Goal: Task Accomplishment & Management: Manage account settings

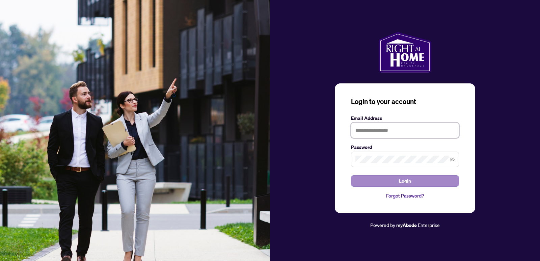
type input "**********"
click at [401, 180] on span "Login" at bounding box center [405, 181] width 12 height 11
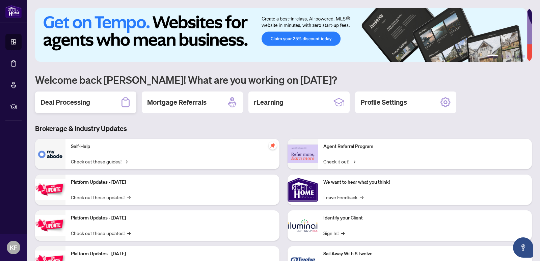
click at [73, 99] on h2 "Deal Processing" at bounding box center [66, 102] width 50 height 9
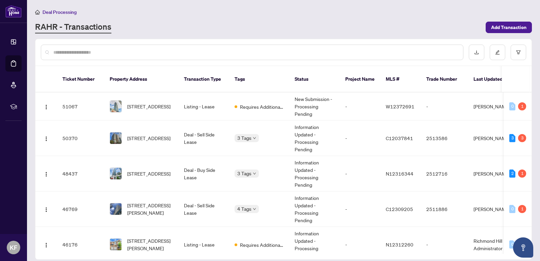
click at [89, 55] on input "text" at bounding box center [255, 52] width 405 height 7
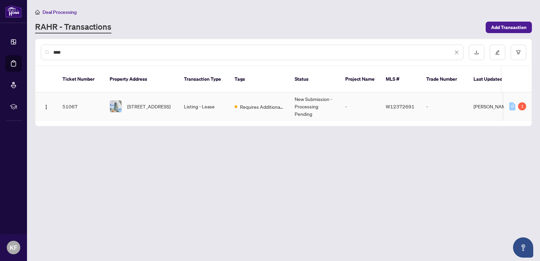
type input "****"
click at [174, 93] on td "[STREET_ADDRESS]" at bounding box center [141, 107] width 74 height 28
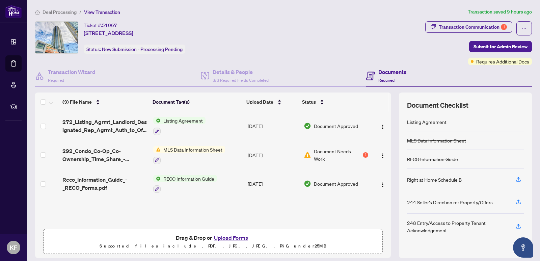
click at [229, 189] on td "RECO Information Guide" at bounding box center [198, 184] width 95 height 29
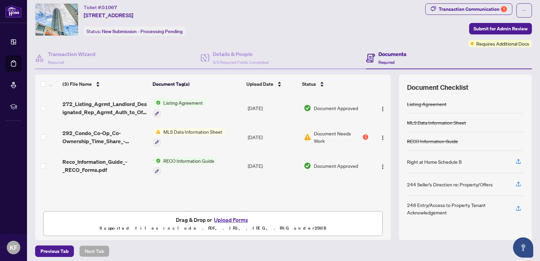
scroll to position [22, 0]
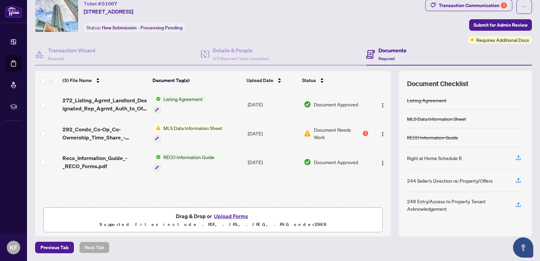
click at [237, 214] on button "Upload Forms" at bounding box center [231, 216] width 38 height 9
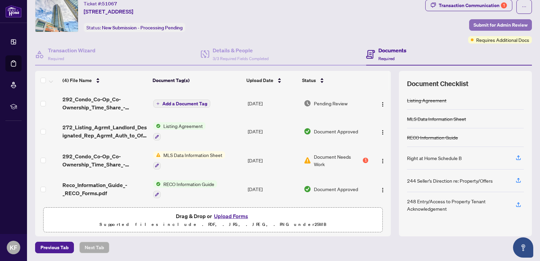
click at [511, 27] on span "Submit for Admin Review" at bounding box center [501, 25] width 54 height 11
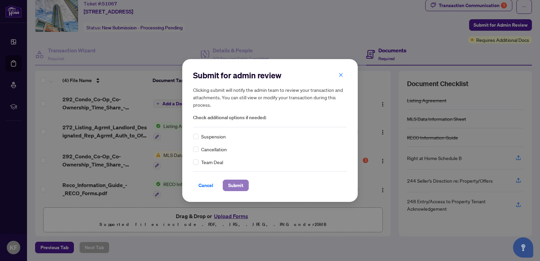
click at [239, 185] on span "Submit" at bounding box center [235, 185] width 15 height 11
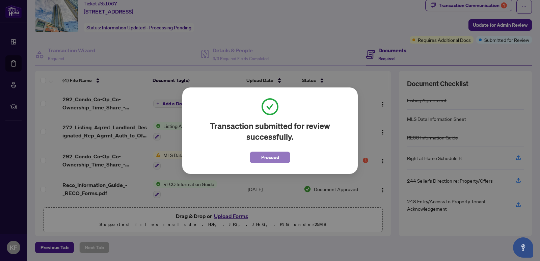
click at [276, 155] on span "Proceed" at bounding box center [270, 157] width 18 height 11
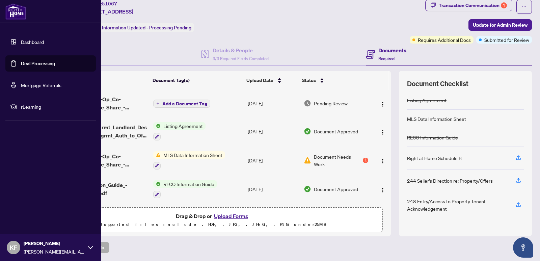
click at [24, 40] on link "Dashboard" at bounding box center [32, 42] width 23 height 6
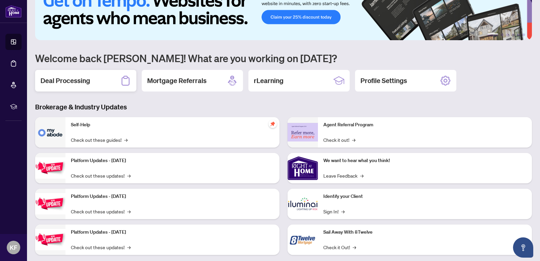
click at [89, 85] on div "Deal Processing" at bounding box center [85, 81] width 101 height 22
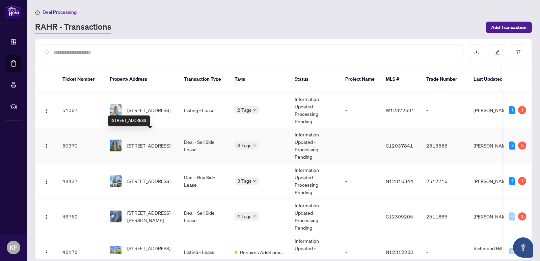
click at [150, 142] on span "[STREET_ADDRESS]" at bounding box center [148, 145] width 43 height 7
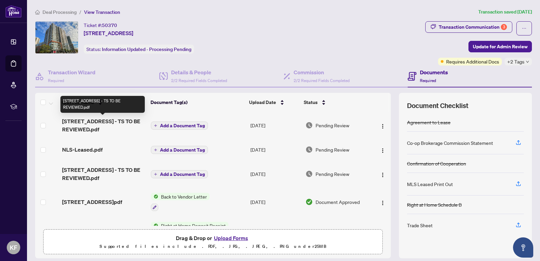
click at [100, 123] on span "[STREET_ADDRESS] - TS TO BE REVIEWED.pdf" at bounding box center [103, 125] width 83 height 16
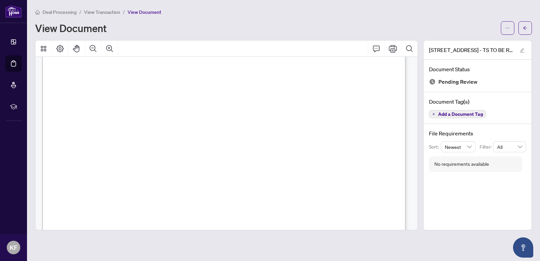
scroll to position [68, 0]
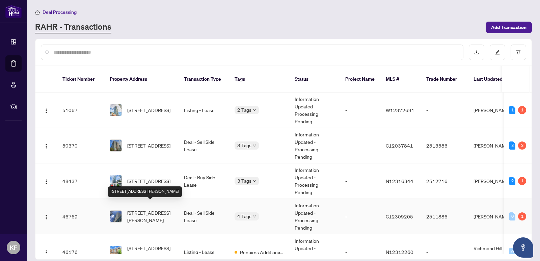
click at [154, 209] on span "[STREET_ADDRESS][PERSON_NAME]" at bounding box center [150, 216] width 46 height 15
